Goal: Task Accomplishment & Management: Complete application form

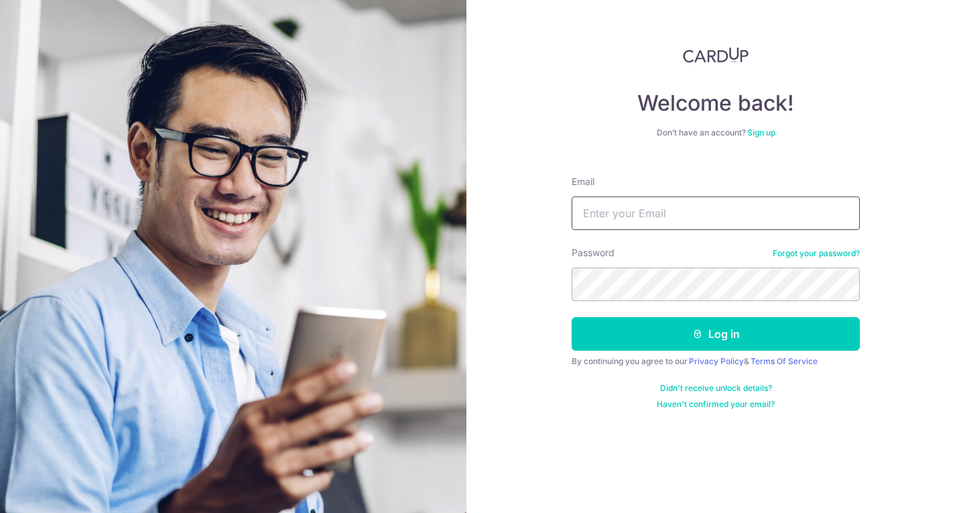
click at [667, 215] on input "Email" at bounding box center [716, 213] width 288 height 34
type input "[EMAIL_ADDRESS][DOMAIN_NAME]"
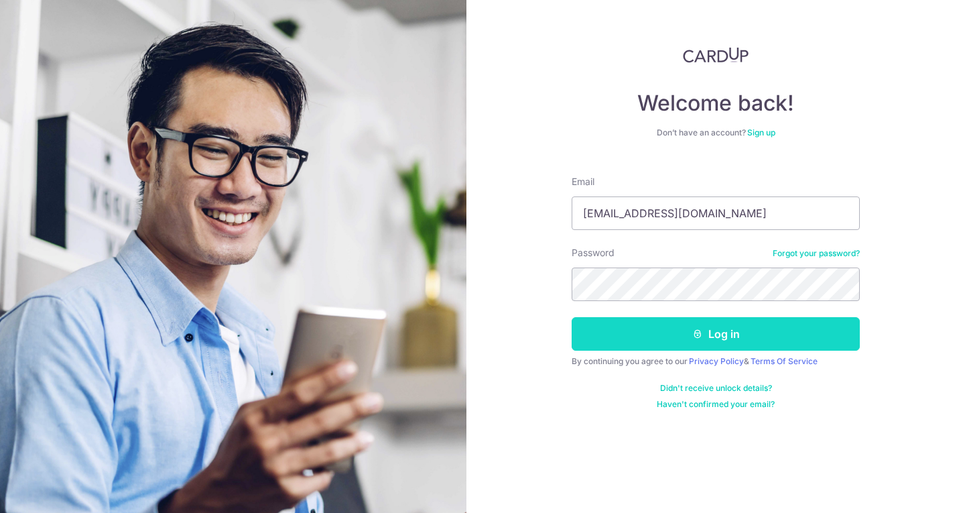
click at [703, 333] on button "Log in" at bounding box center [716, 334] width 288 height 34
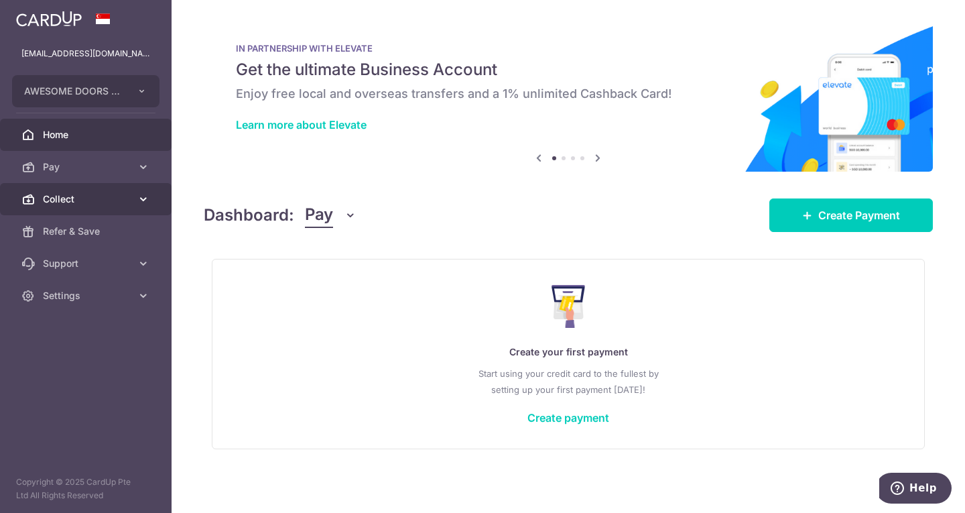
click at [22, 199] on icon at bounding box center [27, 198] width 13 height 13
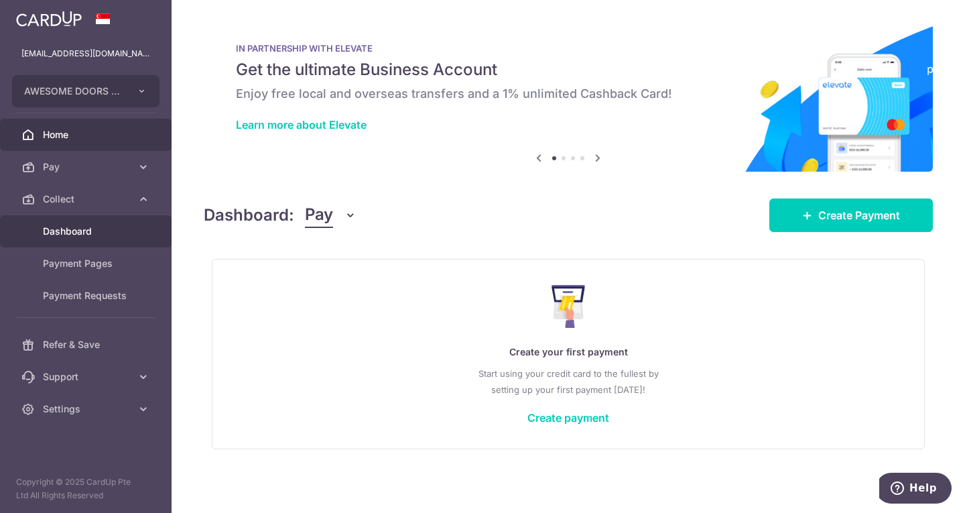
click at [82, 235] on span "Dashboard" at bounding box center [87, 231] width 88 height 13
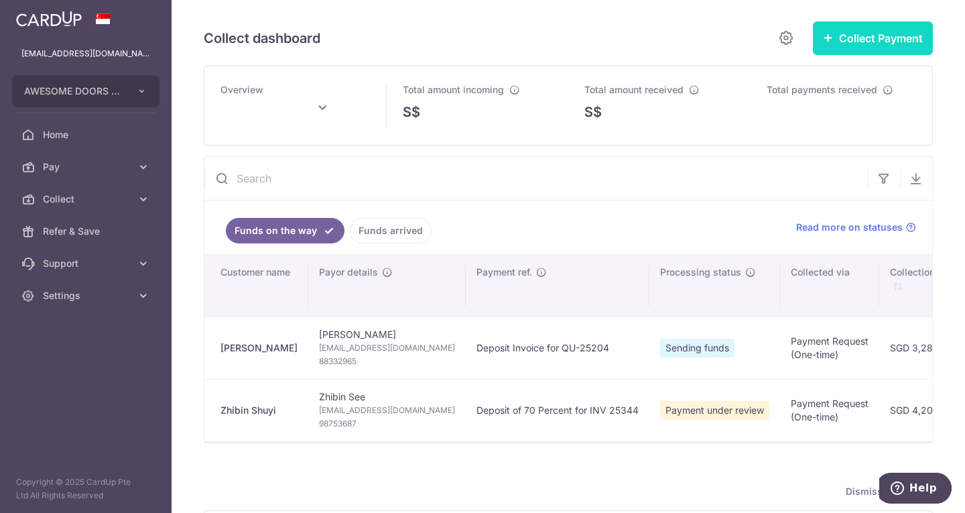
click at [840, 32] on button "Collect Payment" at bounding box center [873, 38] width 120 height 34
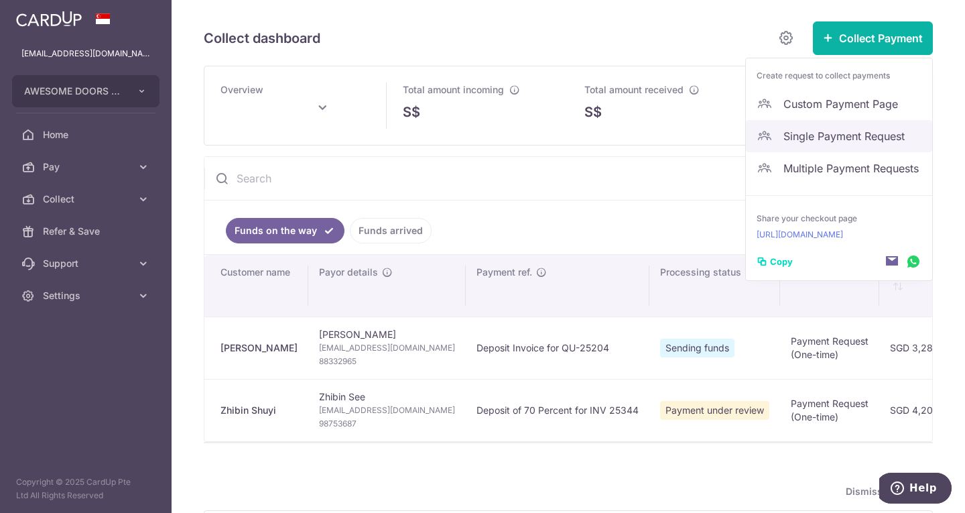
click at [853, 135] on span "Single Payment Request" at bounding box center [853, 136] width 138 height 16
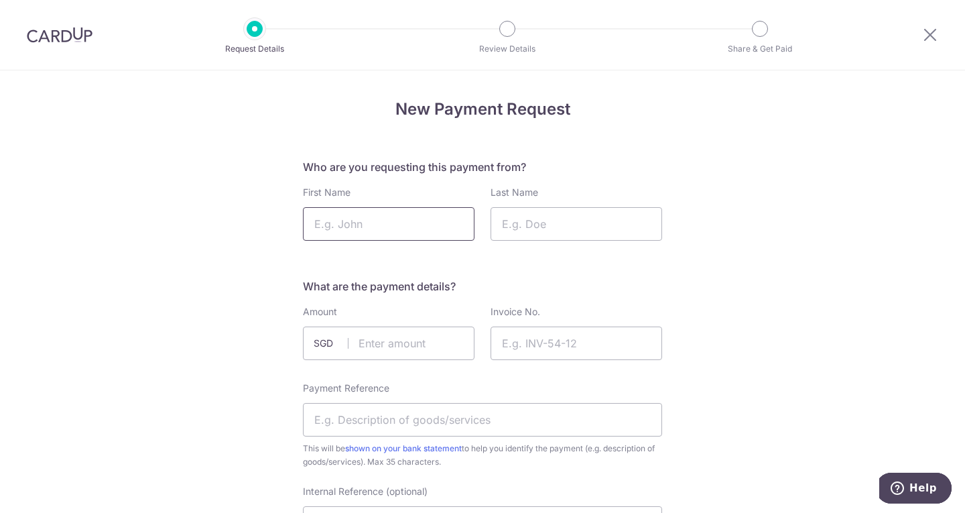
click at [352, 227] on input "First Name" at bounding box center [389, 224] width 172 height 34
type input "Sylvie"
click at [560, 223] on input "Last Name" at bounding box center [577, 224] width 172 height 34
click at [536, 229] on input "Last Name" at bounding box center [577, 224] width 172 height 34
type input "Qiu"
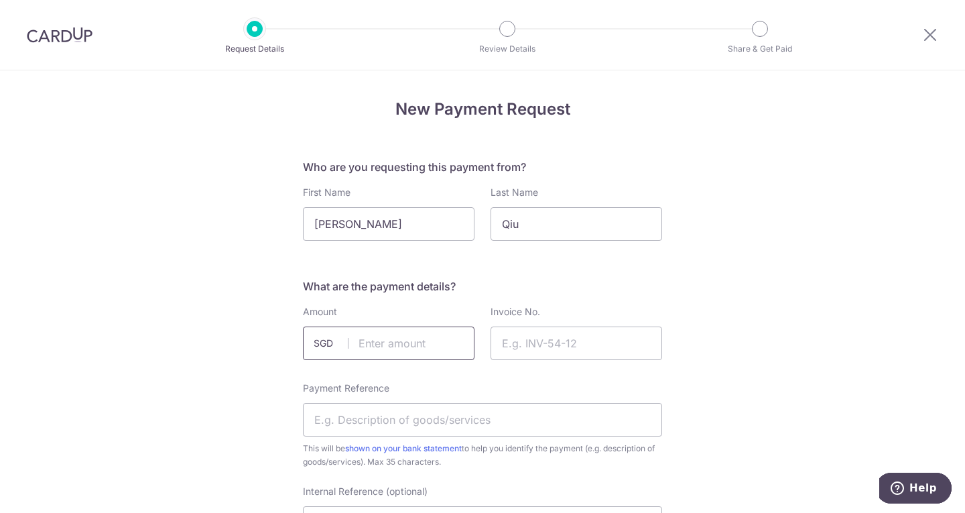
click at [382, 348] on input "text" at bounding box center [389, 343] width 172 height 34
drag, startPoint x: 527, startPoint y: 339, endPoint x: 487, endPoint y: 343, distance: 39.7
click at [527, 339] on input "Invoice No." at bounding box center [577, 343] width 172 height 34
paste input "INV-25381"
type input "INV-25381"
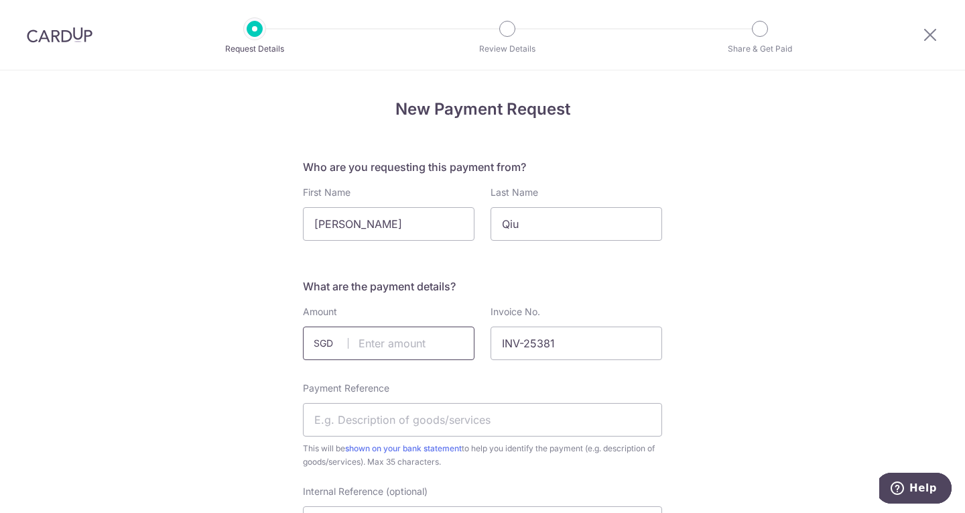
click at [361, 344] on input "text" at bounding box center [389, 343] width 172 height 34
type input "4"
type input "3421.60"
click at [428, 422] on input "Payment Reference" at bounding box center [482, 420] width 359 height 34
click at [412, 425] on input "Deposit for QU" at bounding box center [482, 420] width 359 height 34
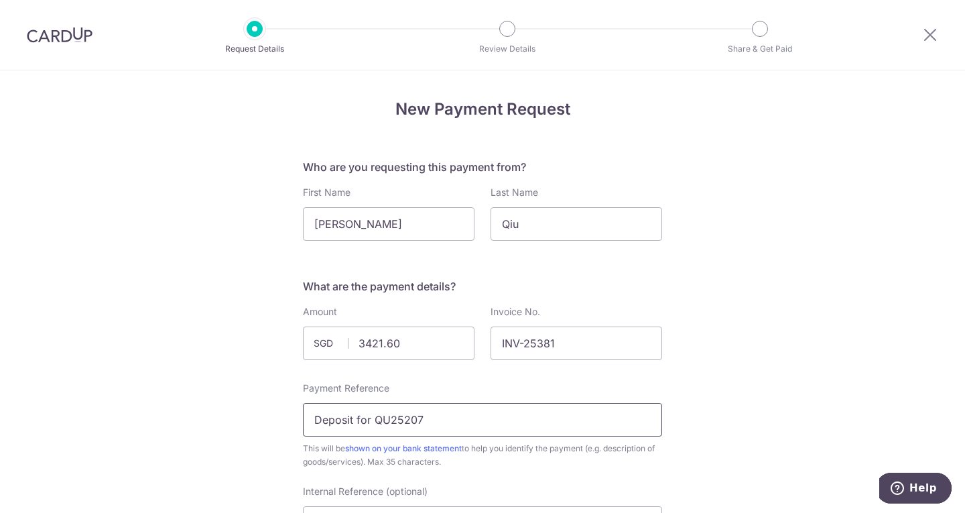
type input "Deposit for QU25207"
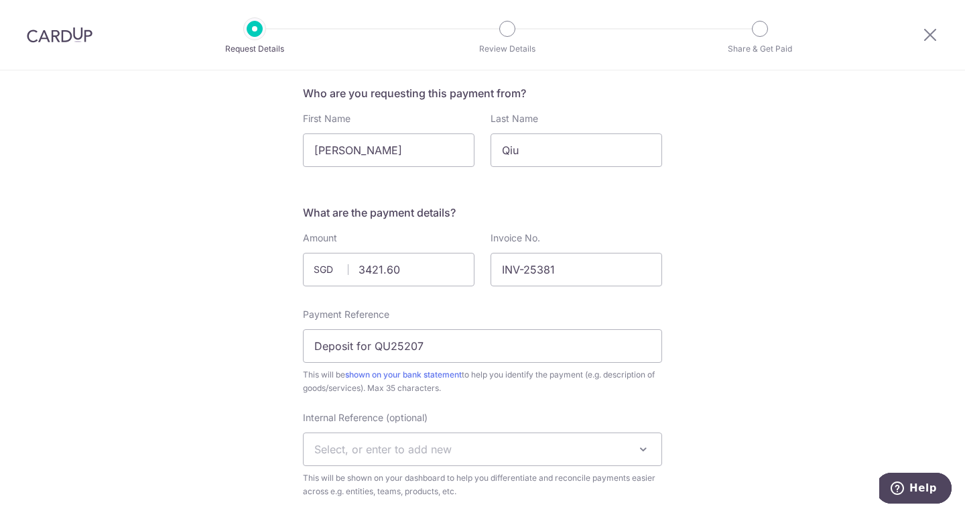
scroll to position [201, 0]
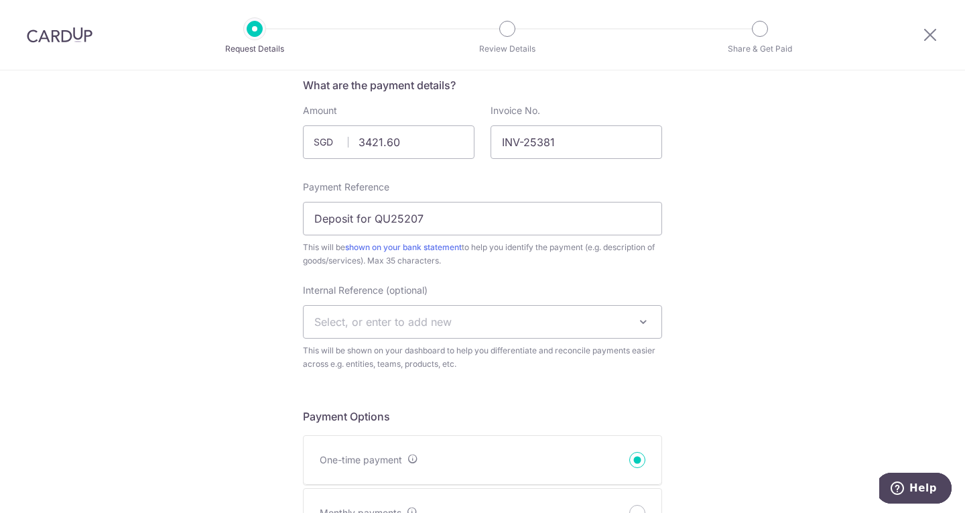
click at [414, 326] on span "Select, or enter to add new" at bounding box center [382, 321] width 137 height 13
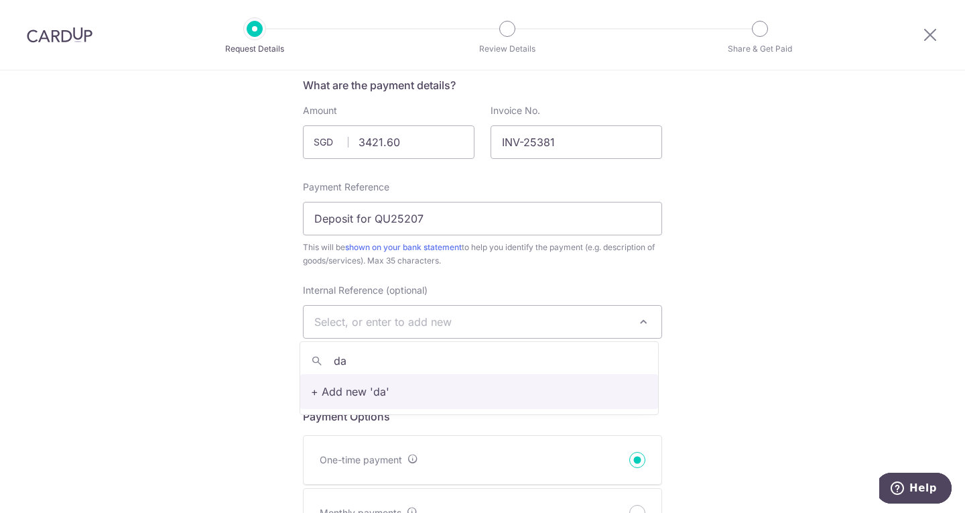
type input "d"
type input "DS"
select select "DS"
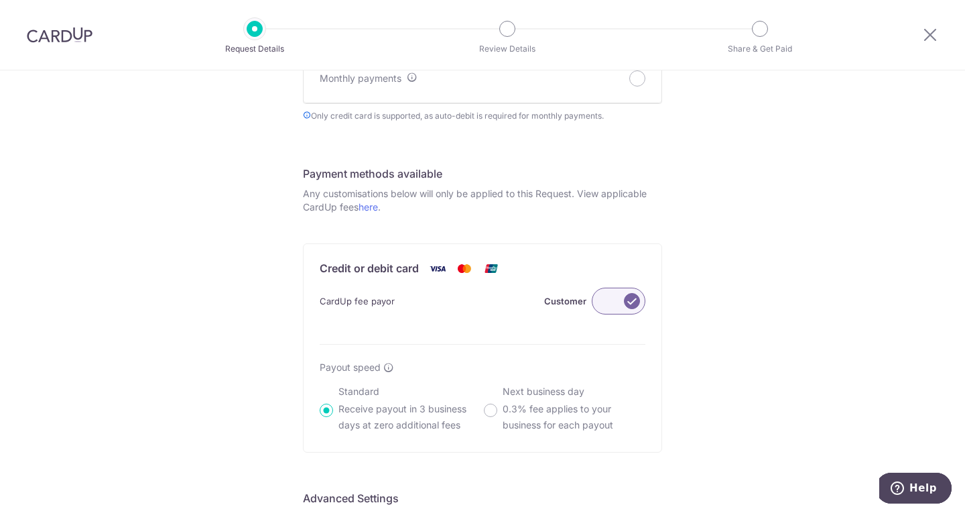
scroll to position [670, 0]
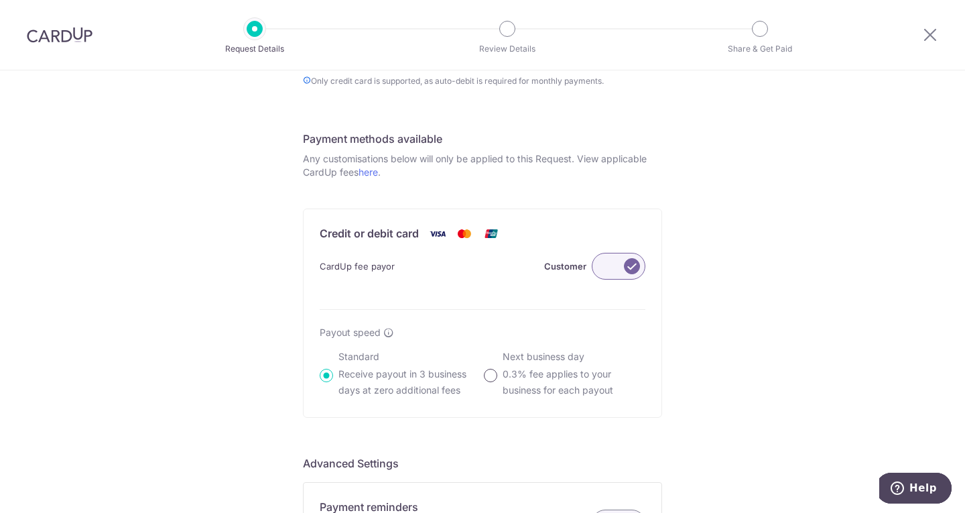
click at [489, 376] on input "Next business day 0.3% fee applies to your business for each payout" at bounding box center [490, 375] width 13 height 13
radio input "true"
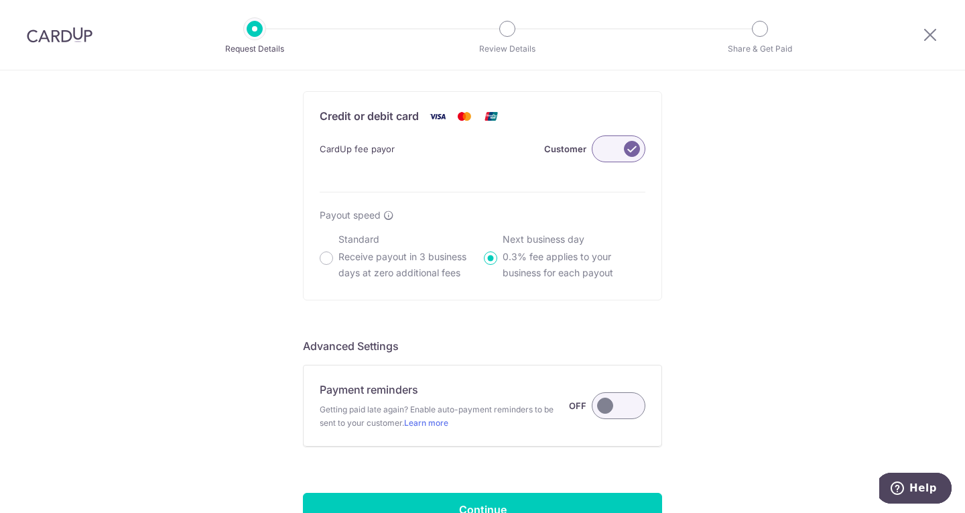
scroll to position [899, 0]
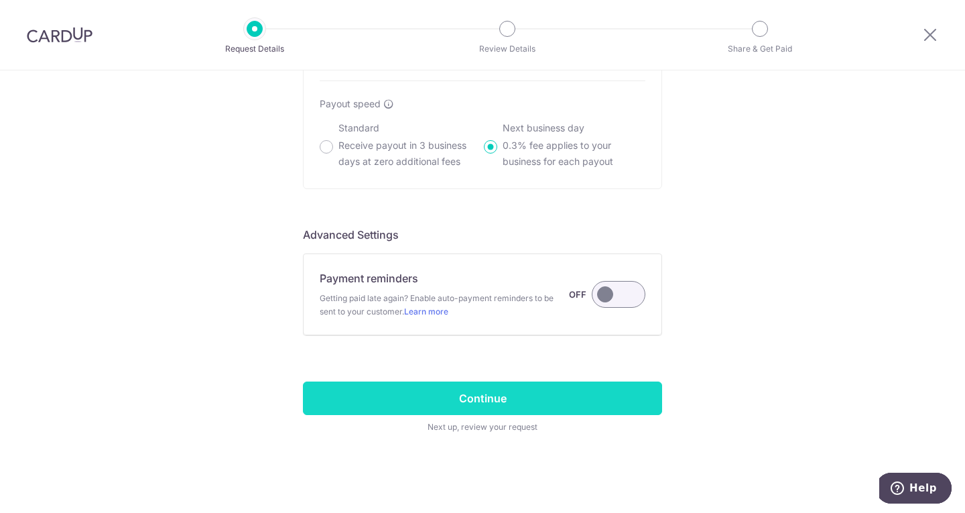
click at [504, 396] on input "Continue" at bounding box center [482, 398] width 359 height 34
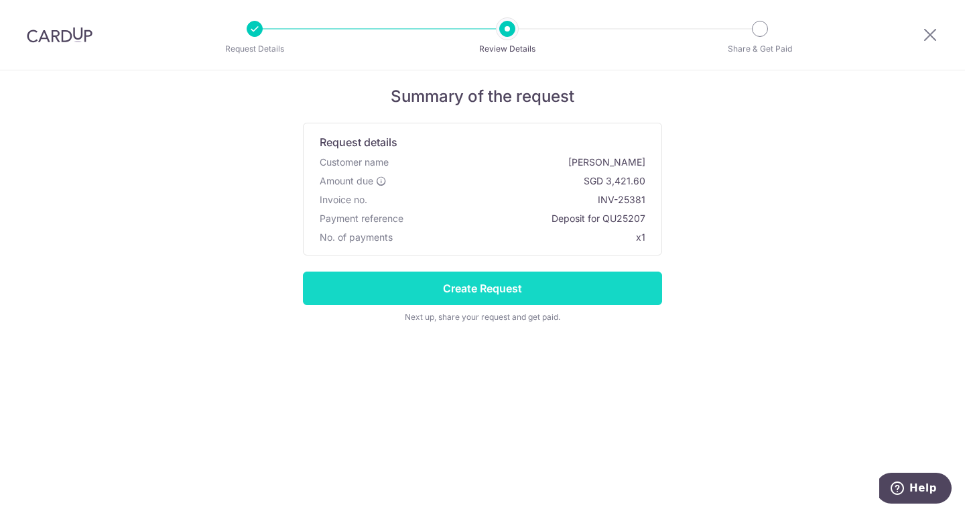
click at [493, 292] on input "Create Request" at bounding box center [482, 289] width 359 height 34
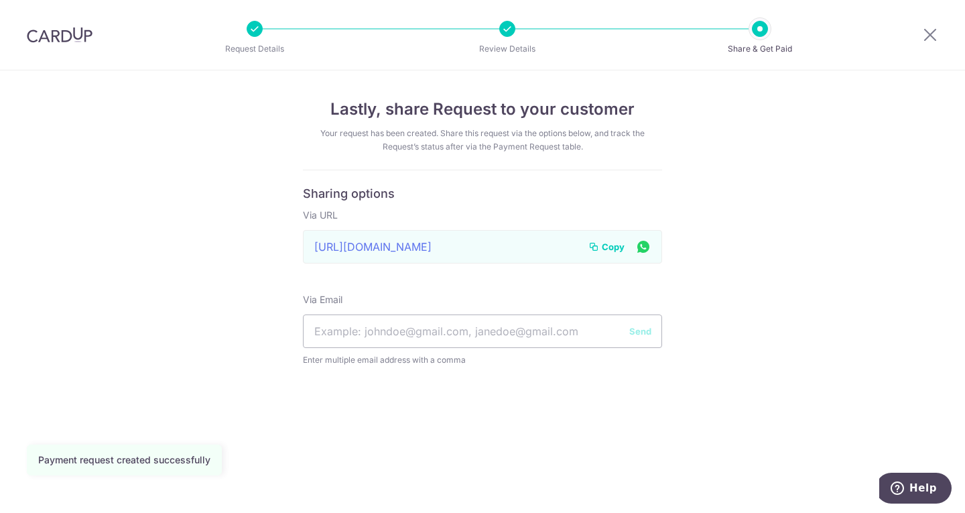
click at [604, 249] on span "Copy" at bounding box center [613, 246] width 23 height 13
click at [59, 33] on img at bounding box center [60, 35] width 66 height 16
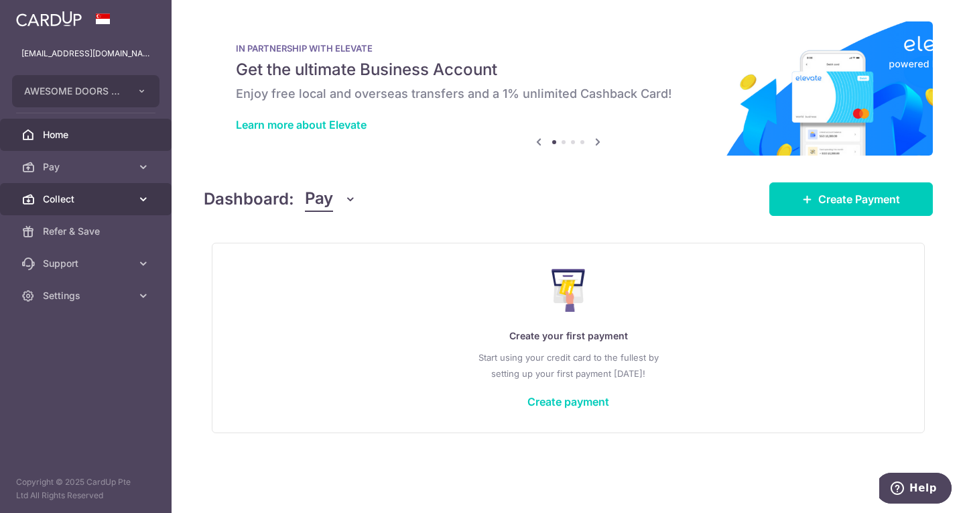
click at [68, 198] on span "Collect" at bounding box center [87, 198] width 88 height 13
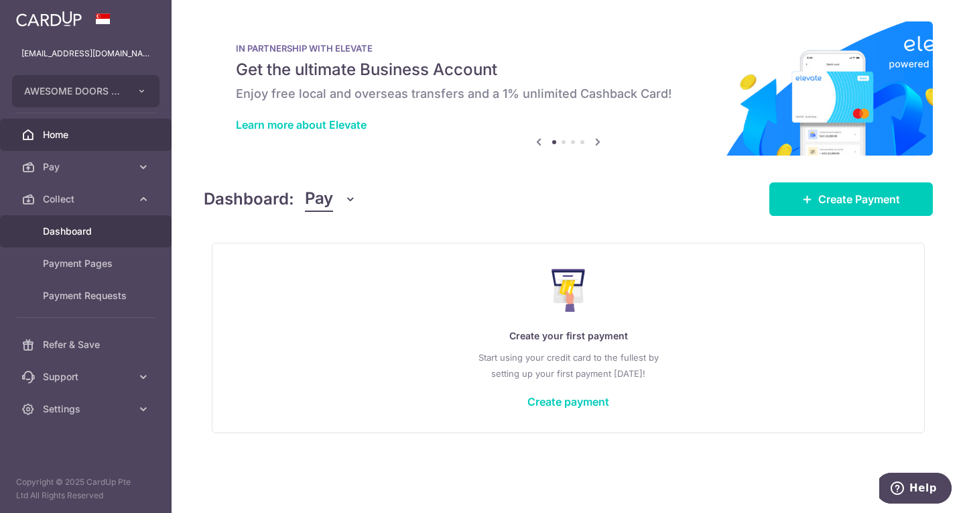
click at [71, 230] on span "Dashboard" at bounding box center [87, 231] width 88 height 13
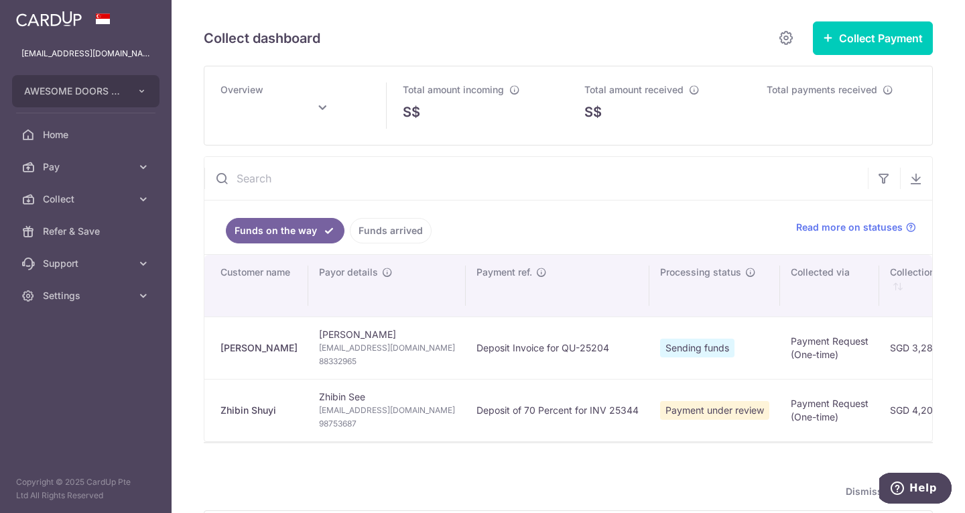
type input "October 2025"
